Goal: Transaction & Acquisition: Subscribe to service/newsletter

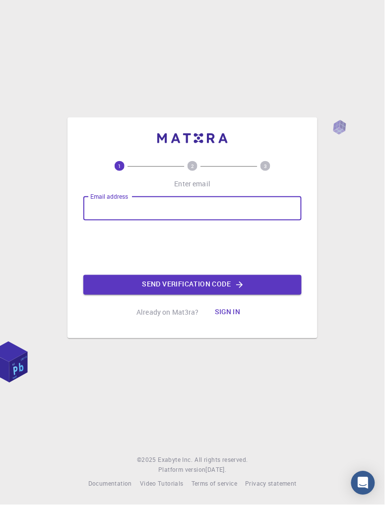
type input "[EMAIL_ADDRESS][DOMAIN_NAME]"
click at [240, 290] on icon "button" at bounding box center [239, 285] width 10 height 10
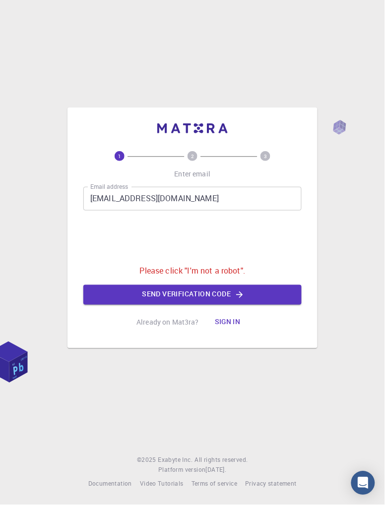
click at [273, 211] on input "[EMAIL_ADDRESS][DOMAIN_NAME]" at bounding box center [192, 199] width 218 height 24
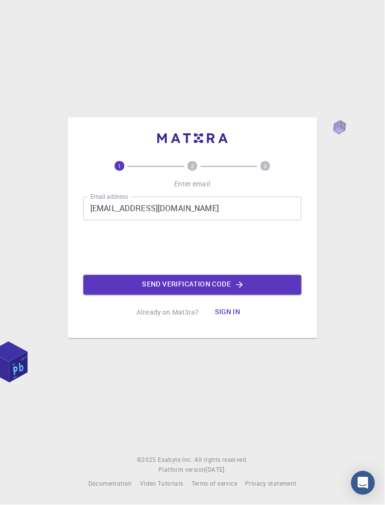
click at [282, 295] on button "Send verification code" at bounding box center [192, 285] width 218 height 20
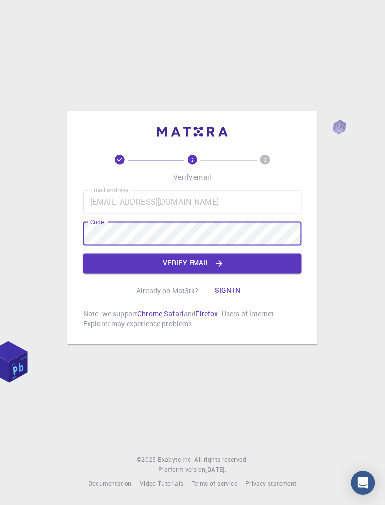
click at [232, 274] on button "Verify email" at bounding box center [192, 264] width 218 height 20
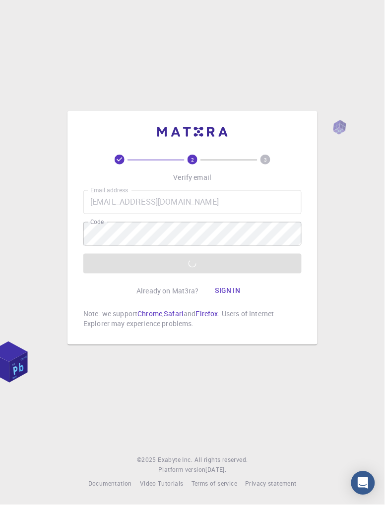
click at [244, 274] on div "Email address [EMAIL_ADDRESS][DOMAIN_NAME] Email address Code Code Verify email" at bounding box center [192, 231] width 218 height 83
